Goal: Task Accomplishment & Management: Complete application form

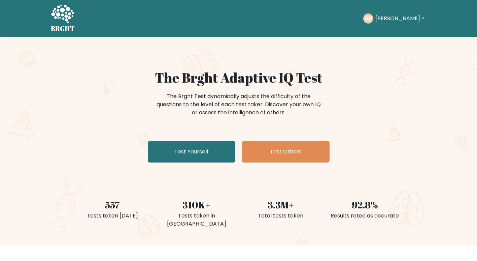
click at [397, 22] on button "[PERSON_NAME]" at bounding box center [399, 18] width 53 height 9
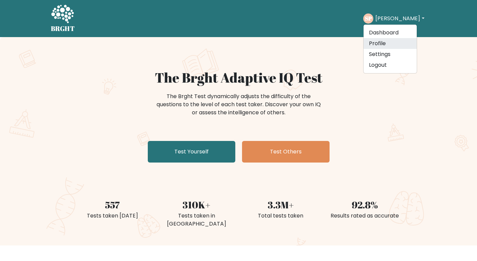
click at [396, 44] on link "Profile" at bounding box center [390, 43] width 53 height 11
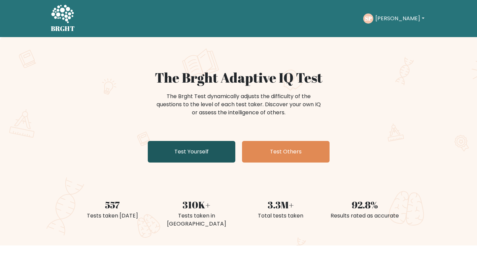
click at [178, 156] on link "Test Yourself" at bounding box center [192, 152] width 88 height 22
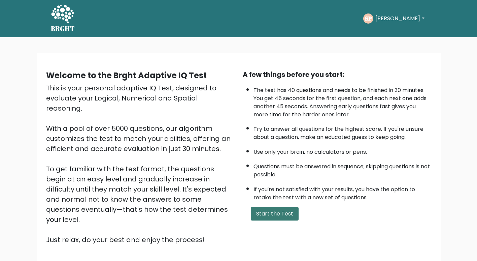
click at [274, 212] on button "Start the Test" at bounding box center [275, 213] width 48 height 13
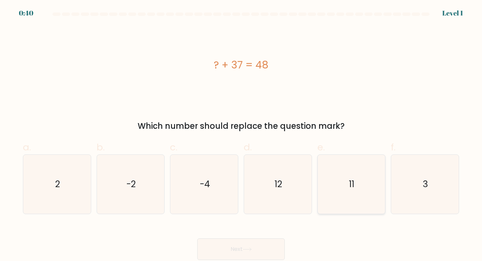
click at [329, 184] on icon "11" at bounding box center [351, 184] width 59 height 59
click at [241, 135] on input "e. 11" at bounding box center [241, 132] width 0 height 4
radio input "true"
click at [265, 247] on button "Next" at bounding box center [241, 249] width 88 height 22
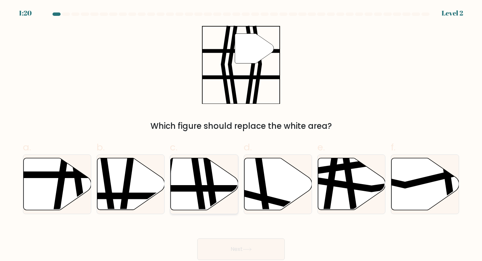
click at [211, 193] on icon at bounding box center [210, 212] width 10 height 136
click at [241, 135] on input "c." at bounding box center [241, 132] width 0 height 4
radio input "true"
click at [240, 249] on button "Next" at bounding box center [241, 249] width 88 height 22
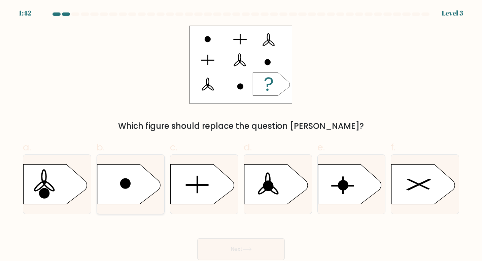
click at [141, 187] on icon at bounding box center [128, 183] width 63 height 39
click at [241, 135] on input "b." at bounding box center [241, 132] width 0 height 4
radio input "true"
click at [230, 245] on button "Next" at bounding box center [241, 249] width 88 height 22
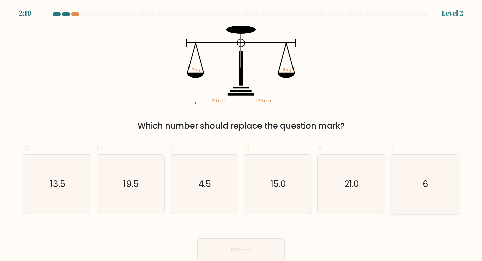
click at [428, 184] on text "6" at bounding box center [426, 183] width 6 height 12
click at [241, 135] on input "f. 6" at bounding box center [241, 132] width 0 height 4
radio input "true"
click at [236, 250] on button "Next" at bounding box center [241, 249] width 88 height 22
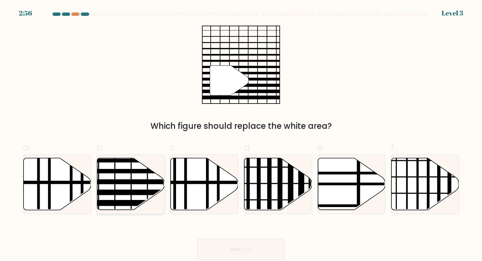
click at [134, 181] on line at bounding box center [151, 181] width 136 height 0
click at [241, 135] on input "b." at bounding box center [241, 132] width 0 height 4
radio input "true"
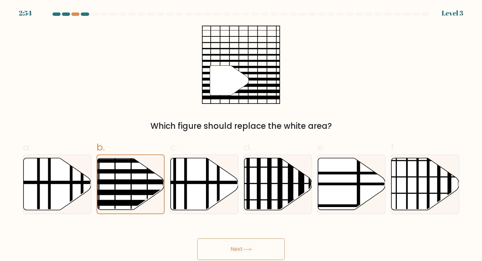
click at [229, 242] on button "Next" at bounding box center [241, 249] width 88 height 22
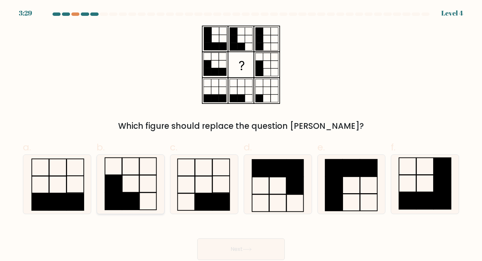
click at [149, 187] on icon at bounding box center [130, 184] width 59 height 59
click at [241, 135] on input "b." at bounding box center [241, 132] width 0 height 4
radio input "true"
click at [233, 250] on button "Next" at bounding box center [241, 249] width 88 height 22
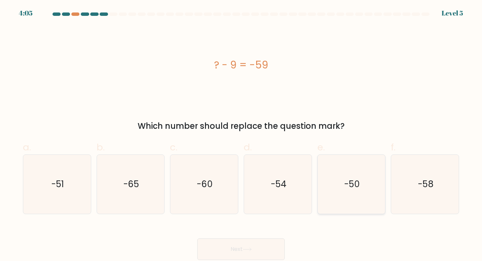
click at [366, 176] on icon "-50" at bounding box center [351, 184] width 59 height 59
click at [241, 135] on input "e. -50" at bounding box center [241, 132] width 0 height 4
radio input "true"
click at [246, 245] on button "Next" at bounding box center [241, 249] width 88 height 22
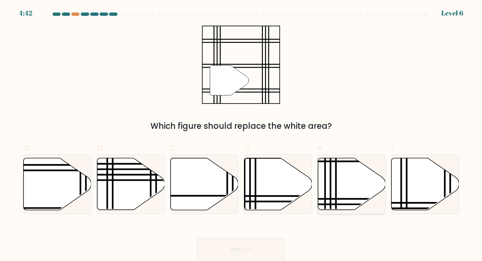
click at [339, 174] on icon at bounding box center [352, 184] width 68 height 52
click at [241, 135] on input "e." at bounding box center [241, 132] width 0 height 4
radio input "true"
click at [265, 253] on button "Next" at bounding box center [241, 249] width 88 height 22
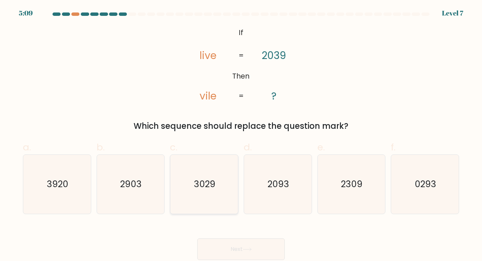
click at [222, 185] on icon "3029" at bounding box center [204, 184] width 59 height 59
click at [241, 135] on input "c. 3029" at bounding box center [241, 132] width 0 height 4
radio input "true"
click at [233, 245] on button "Next" at bounding box center [241, 249] width 88 height 22
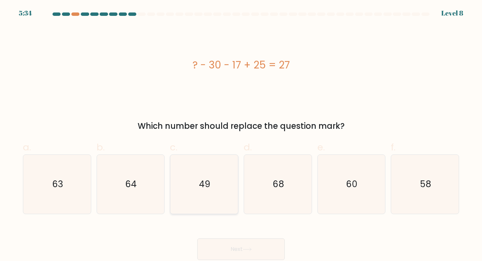
click at [225, 182] on icon "49" at bounding box center [204, 184] width 59 height 59
click at [241, 135] on input "c. 49" at bounding box center [241, 132] width 0 height 4
radio input "true"
click at [253, 245] on button "Next" at bounding box center [241, 249] width 88 height 22
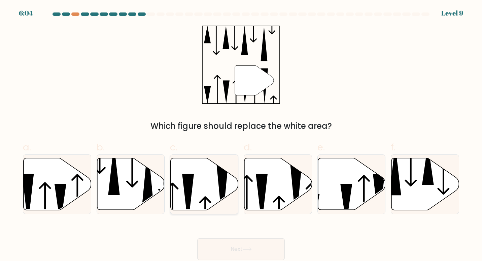
click at [204, 187] on icon at bounding box center [205, 184] width 68 height 52
click at [241, 135] on input "c." at bounding box center [241, 132] width 0 height 4
radio input "true"
click at [252, 254] on button "Next" at bounding box center [241, 249] width 88 height 22
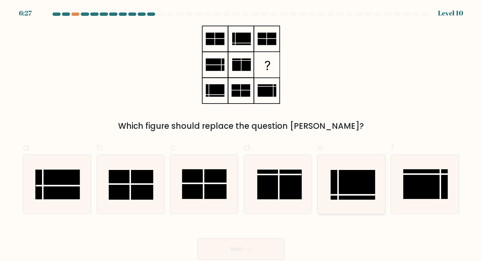
click at [348, 184] on rect at bounding box center [353, 185] width 45 height 30
click at [241, 135] on input "e." at bounding box center [241, 132] width 0 height 4
radio input "true"
click at [271, 248] on button "Next" at bounding box center [241, 249] width 88 height 22
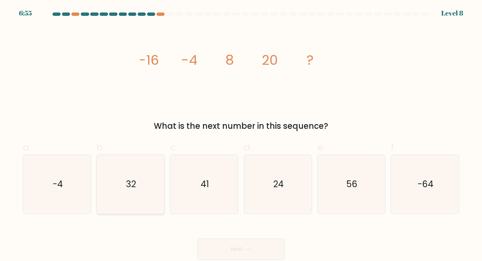
click at [122, 185] on icon "32" at bounding box center [130, 184] width 59 height 59
click at [241, 135] on input "b. 32" at bounding box center [241, 132] width 0 height 4
radio input "true"
click at [219, 247] on button "Next" at bounding box center [241, 249] width 88 height 22
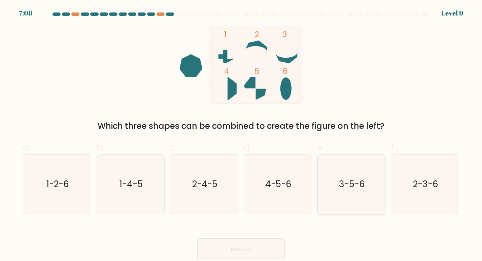
click at [359, 189] on text "3-5-6" at bounding box center [352, 183] width 26 height 12
click at [241, 135] on input "e. 3-5-6" at bounding box center [241, 132] width 0 height 4
radio input "true"
click at [264, 243] on button "Next" at bounding box center [241, 249] width 88 height 22
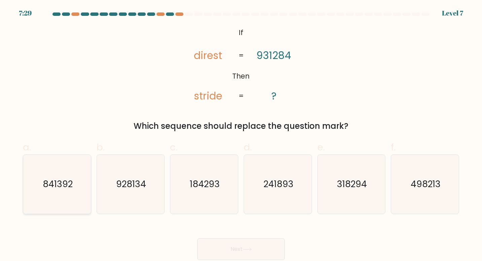
click at [42, 173] on icon "841392" at bounding box center [57, 184] width 59 height 59
click at [241, 135] on input "a. 841392" at bounding box center [241, 132] width 0 height 4
radio input "true"
click at [212, 244] on button "Next" at bounding box center [241, 249] width 88 height 22
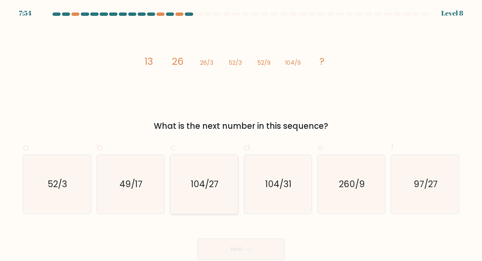
click at [216, 182] on text "104/27" at bounding box center [205, 183] width 28 height 12
click at [241, 135] on input "c. 104/27" at bounding box center [241, 132] width 0 height 4
radio input "true"
click at [260, 241] on button "Next" at bounding box center [241, 249] width 88 height 22
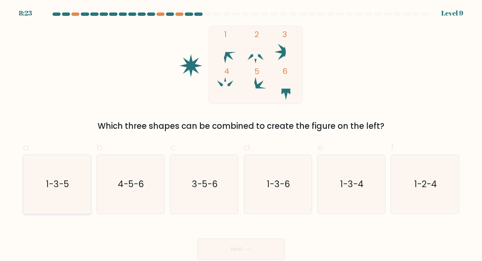
click at [59, 179] on text "1-3-5" at bounding box center [57, 183] width 23 height 12
click at [241, 135] on input "a. 1-3-5" at bounding box center [241, 132] width 0 height 4
radio input "true"
click at [217, 240] on button "Next" at bounding box center [241, 249] width 88 height 22
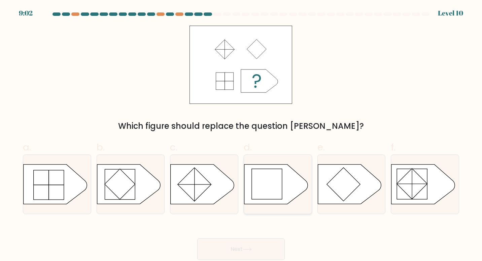
click at [264, 175] on rect at bounding box center [267, 184] width 30 height 30
click at [241, 135] on input "d." at bounding box center [241, 132] width 0 height 4
radio input "true"
click at [256, 244] on button "Next" at bounding box center [241, 249] width 88 height 22
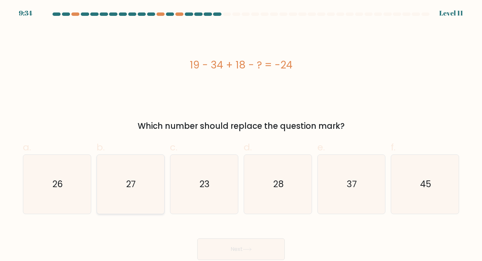
click at [137, 165] on icon "27" at bounding box center [130, 184] width 59 height 59
click at [241, 135] on input "b. 27" at bounding box center [241, 132] width 0 height 4
radio input "true"
click at [217, 244] on button "Next" at bounding box center [241, 249] width 88 height 22
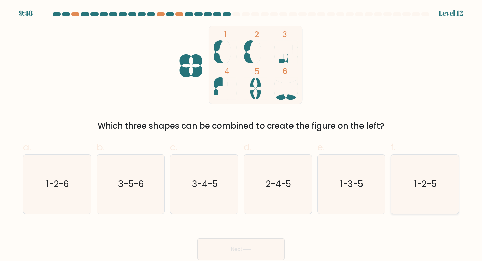
click at [418, 180] on text "1-2-5" at bounding box center [425, 183] width 22 height 12
click at [241, 135] on input "f. 1-2-5" at bounding box center [241, 132] width 0 height 4
radio input "true"
click at [267, 247] on button "Next" at bounding box center [241, 249] width 88 height 22
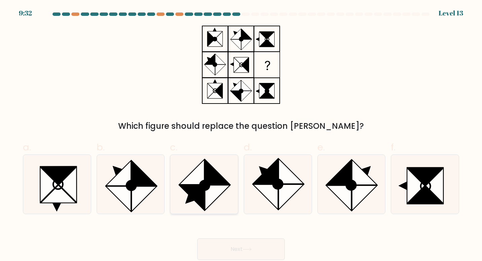
click at [217, 189] on icon at bounding box center [217, 197] width 25 height 25
click at [241, 135] on input "c." at bounding box center [241, 132] width 0 height 4
radio input "true"
click at [251, 248] on icon at bounding box center [247, 248] width 8 height 3
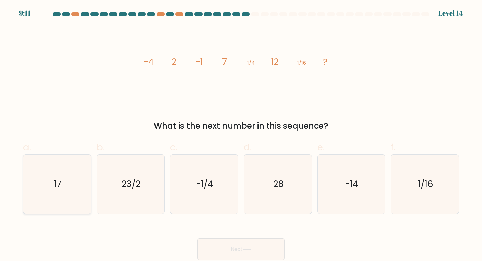
click at [58, 175] on icon "17" at bounding box center [57, 184] width 59 height 59
click at [241, 135] on input "a. 17" at bounding box center [241, 132] width 0 height 4
radio input "true"
click at [222, 244] on button "Next" at bounding box center [241, 249] width 88 height 22
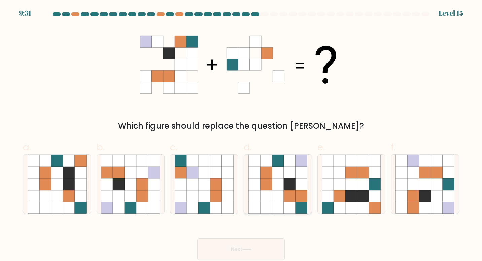
click at [292, 189] on icon at bounding box center [290, 184] width 12 height 12
click at [241, 135] on input "d." at bounding box center [241, 132] width 0 height 4
radio input "true"
click at [251, 249] on icon at bounding box center [247, 248] width 8 height 3
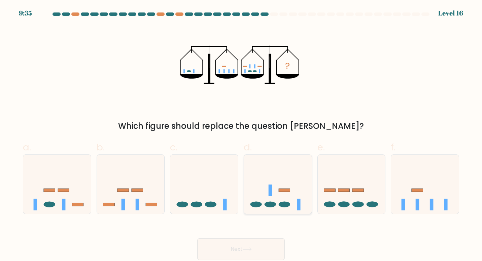
click at [287, 196] on icon at bounding box center [278, 184] width 68 height 56
click at [241, 135] on input "d." at bounding box center [241, 132] width 0 height 4
radio input "true"
click at [257, 247] on button "Next" at bounding box center [241, 249] width 88 height 22
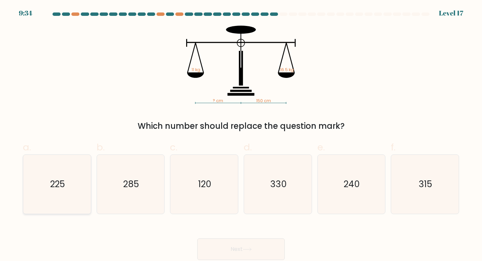
click at [73, 174] on icon "225" at bounding box center [57, 184] width 59 height 59
click at [241, 135] on input "a. 225" at bounding box center [241, 132] width 0 height 4
radio input "true"
click at [239, 244] on button "Next" at bounding box center [241, 249] width 88 height 22
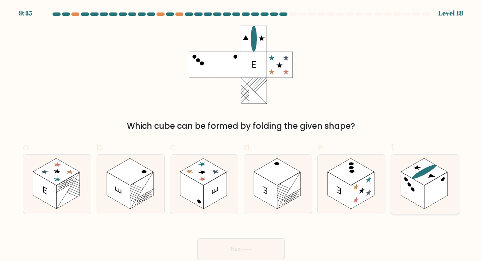
click at [410, 170] on rect at bounding box center [424, 171] width 47 height 27
click at [241, 135] on input "f." at bounding box center [241, 132] width 0 height 4
radio input "true"
click at [244, 255] on button "Next" at bounding box center [241, 249] width 88 height 22
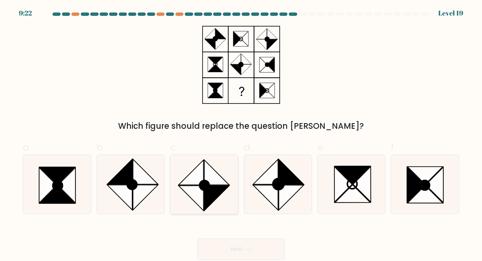
click at [206, 198] on icon at bounding box center [216, 197] width 25 height 25
click at [241, 135] on input "c." at bounding box center [241, 132] width 0 height 4
radio input "true"
click at [230, 247] on button "Next" at bounding box center [241, 249] width 88 height 22
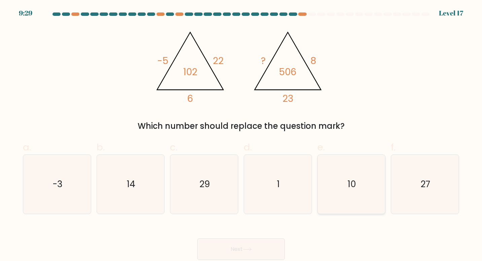
click at [338, 184] on icon "10" at bounding box center [351, 184] width 59 height 59
click at [241, 135] on input "e. 10" at bounding box center [241, 132] width 0 height 4
radio input "true"
click at [248, 248] on icon at bounding box center [247, 249] width 9 height 4
